Goal: Find specific page/section: Find specific page/section

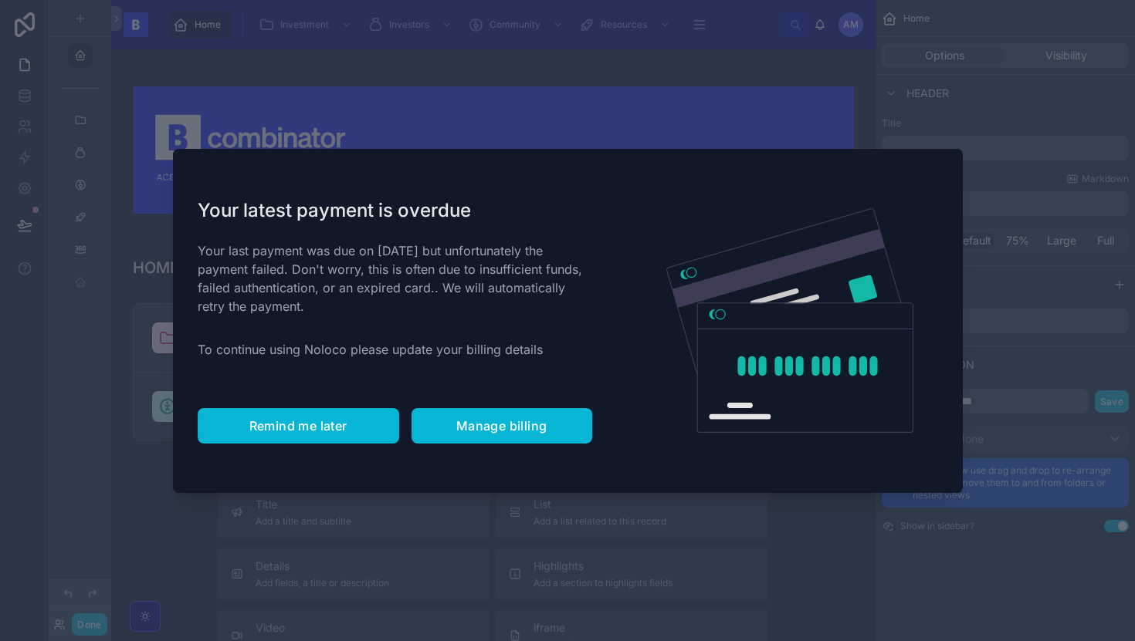
click at [335, 419] on span "Remind me later" at bounding box center [298, 425] width 98 height 15
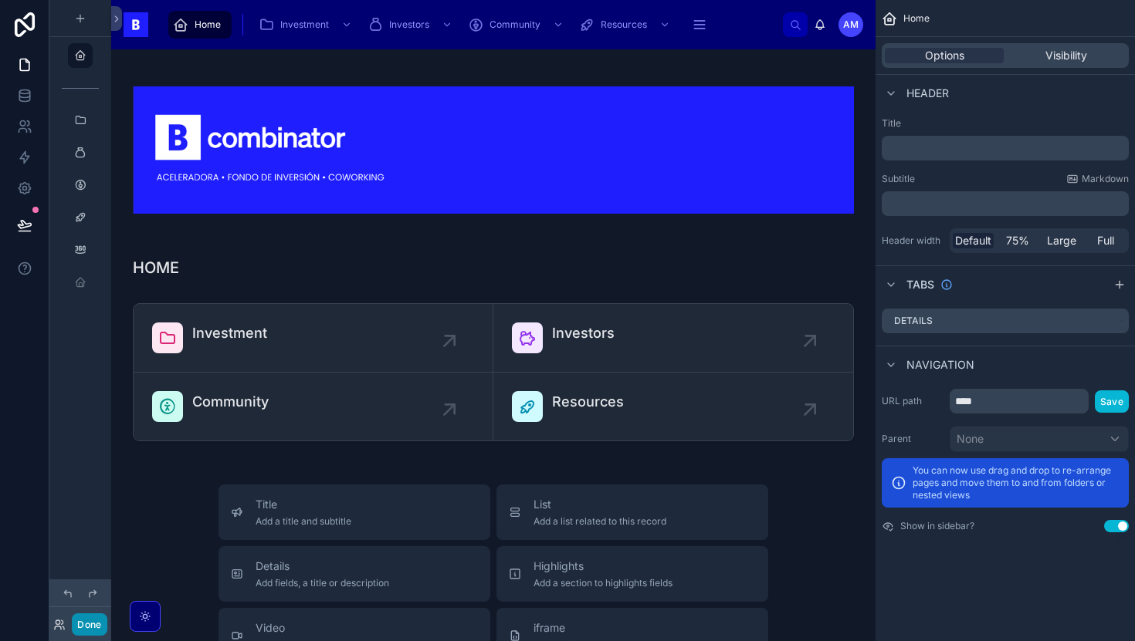
click at [89, 618] on button "Done" at bounding box center [89, 625] width 35 height 22
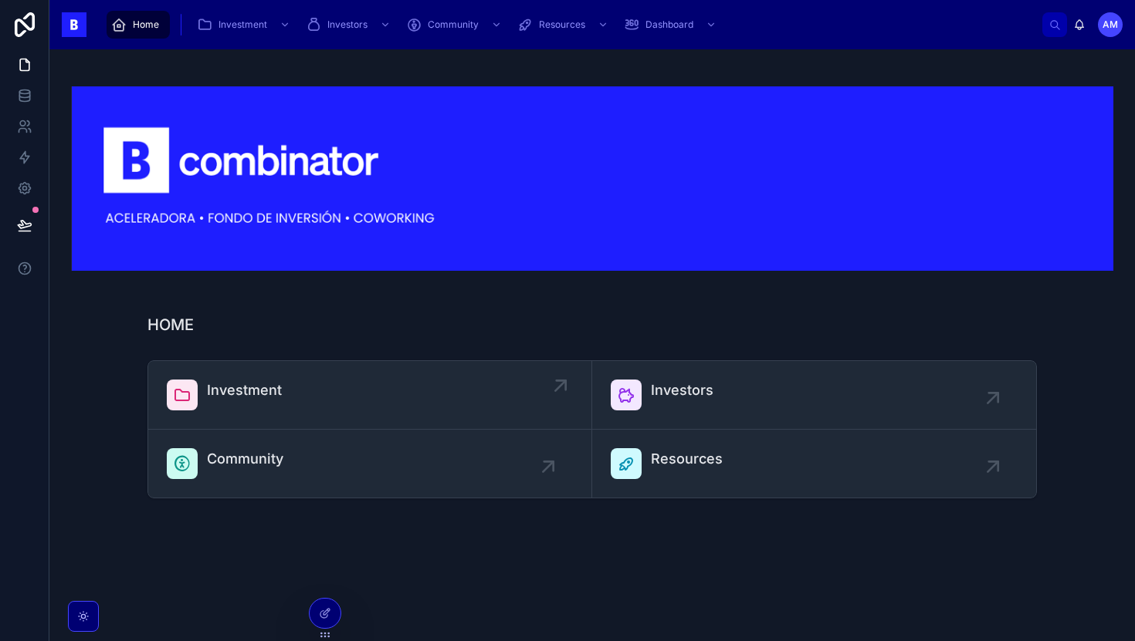
click at [260, 387] on span "Investment" at bounding box center [244, 391] width 75 height 22
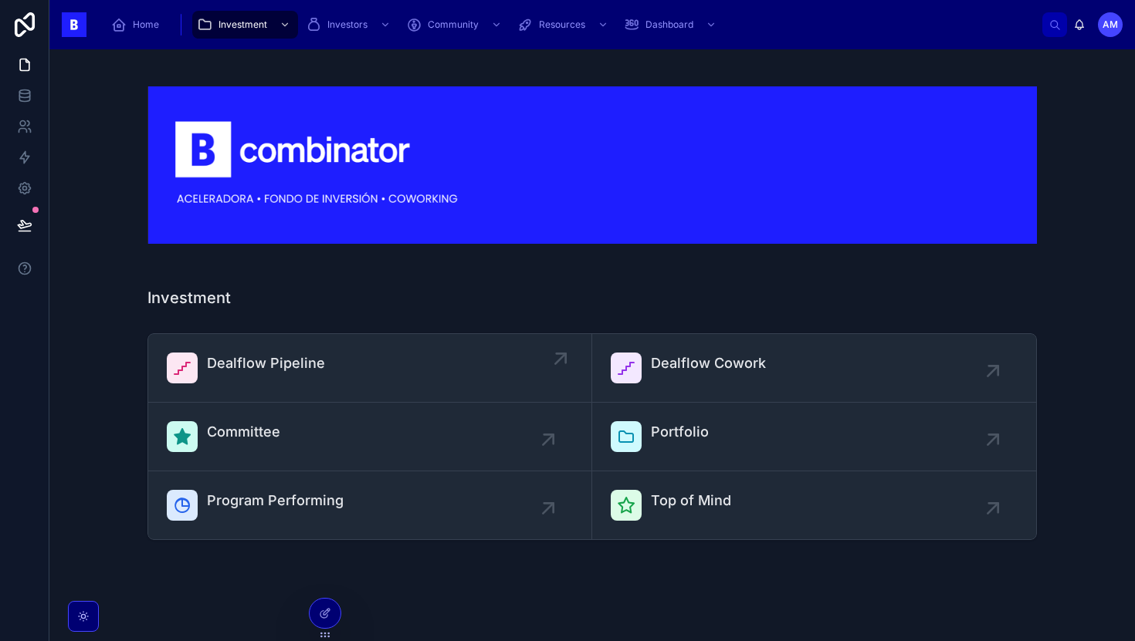
click at [302, 360] on span "Dealflow Pipeline" at bounding box center [266, 364] width 118 height 22
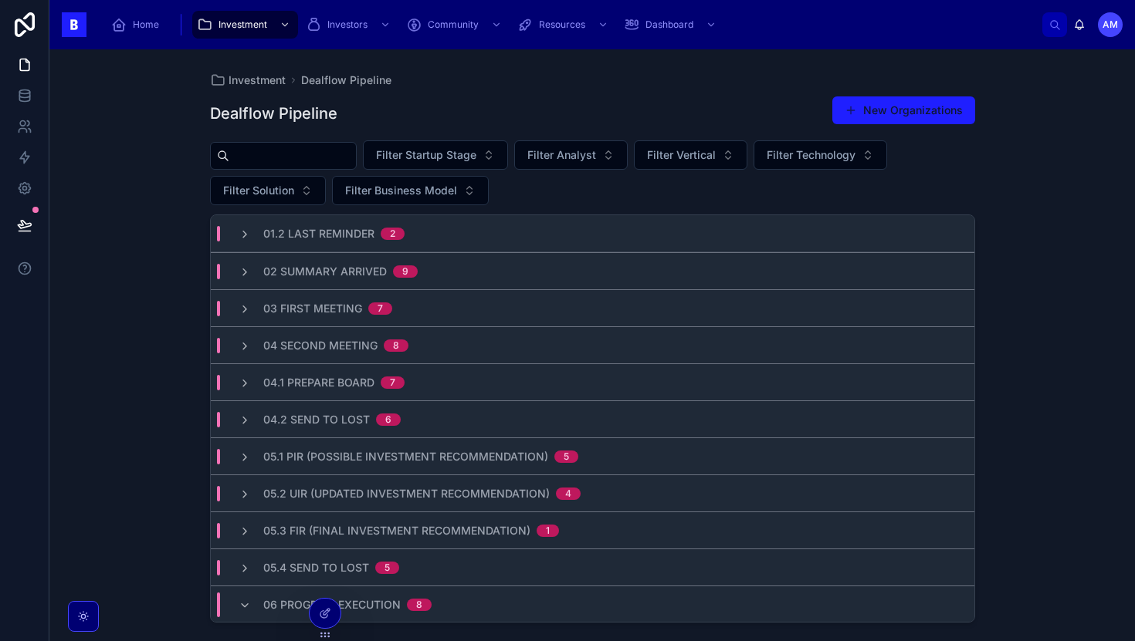
click at [312, 151] on input "text" at bounding box center [292, 156] width 127 height 22
click at [176, 247] on div "Investment Dealflow Pipeline Dealflow Pipeline New Organizations Filter Startup…" at bounding box center [591, 345] width 1085 height 592
click at [271, 162] on input "text" at bounding box center [292, 156] width 127 height 22
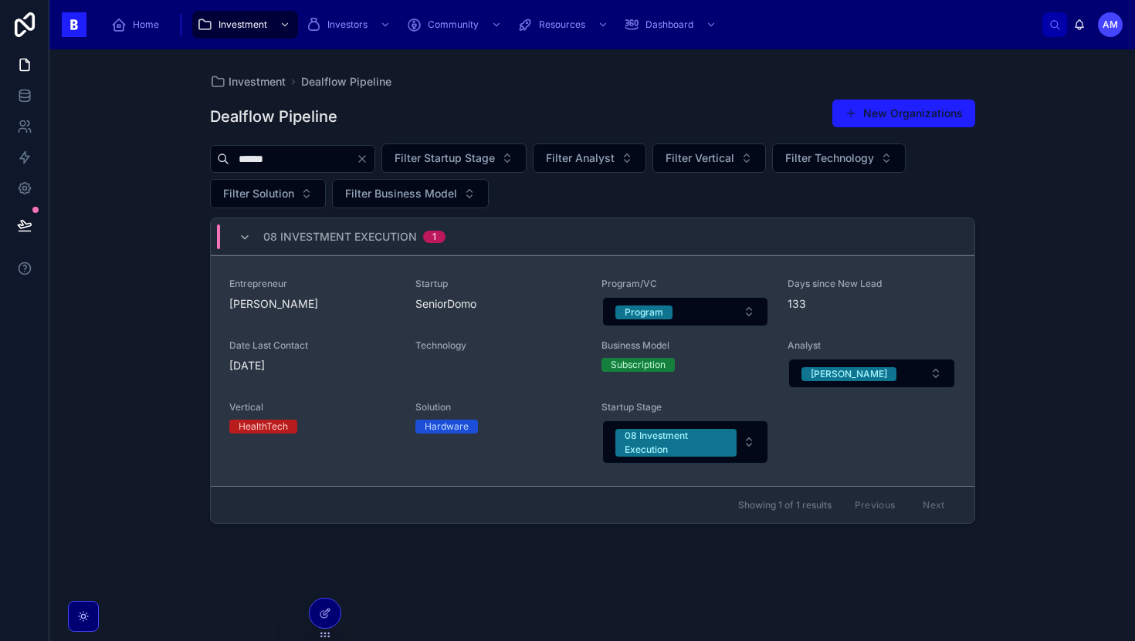
type input "******"
click at [329, 310] on span "[PERSON_NAME]" at bounding box center [312, 303] width 167 height 15
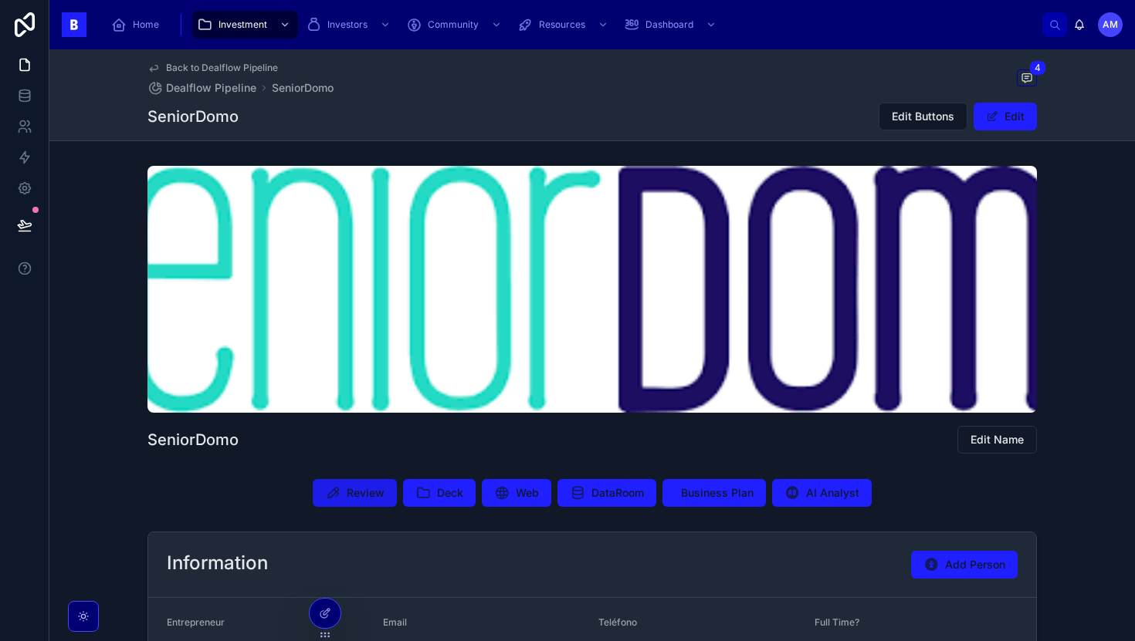
click at [376, 489] on span "Review" at bounding box center [366, 493] width 38 height 15
